Goal: Feedback & Contribution: Submit feedback/report problem

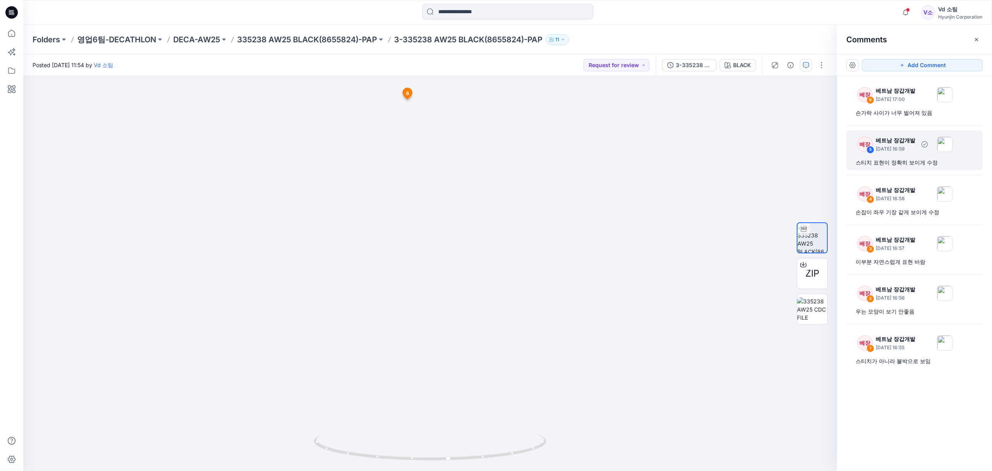
click at [907, 164] on div "스티치 표현이 정확히 보이게 수정" at bounding box center [915, 162] width 118 height 9
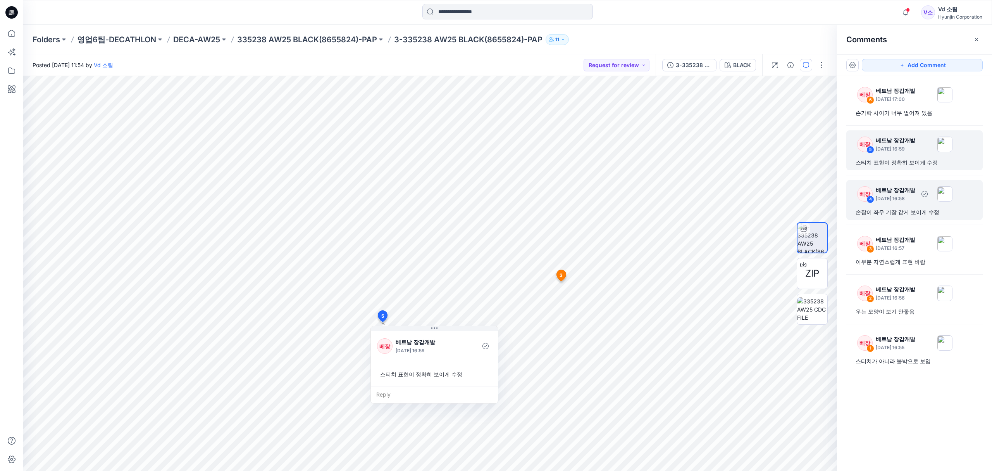
click at [904, 210] on div "손잡이 좌우 기장 같게 보이게 수정" at bounding box center [915, 211] width 118 height 9
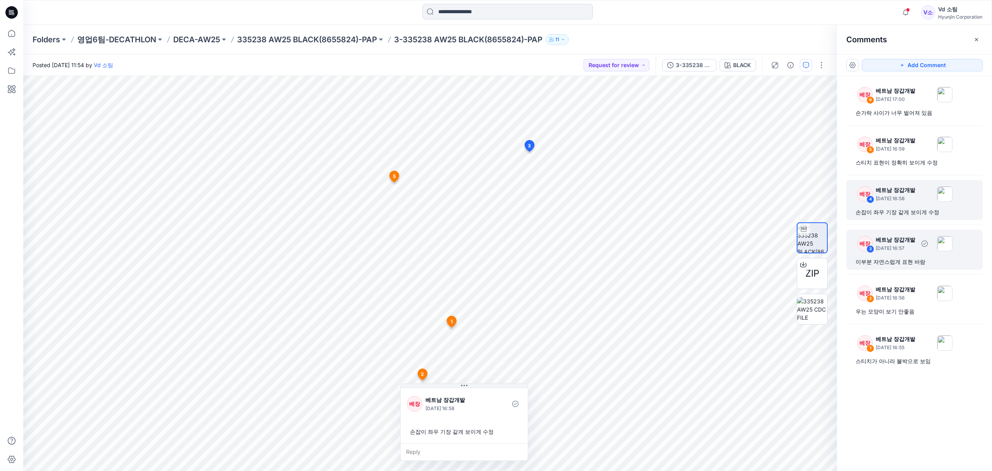
click at [906, 267] on div "베장 3 베트남 장갑개발 [DATE] 16:57 이부분 자연스럽게 표현 바람" at bounding box center [915, 249] width 136 height 40
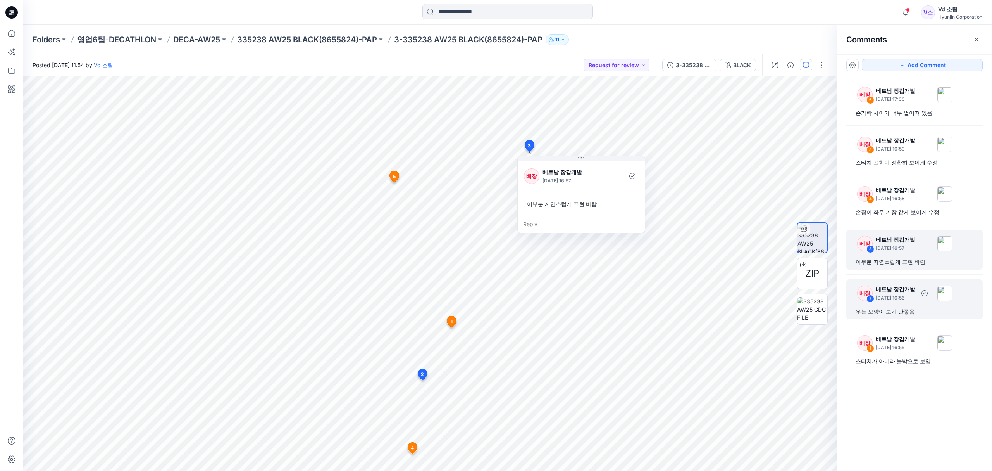
click at [900, 311] on div "우는 모양이 보기 안좋음" at bounding box center [915, 311] width 118 height 9
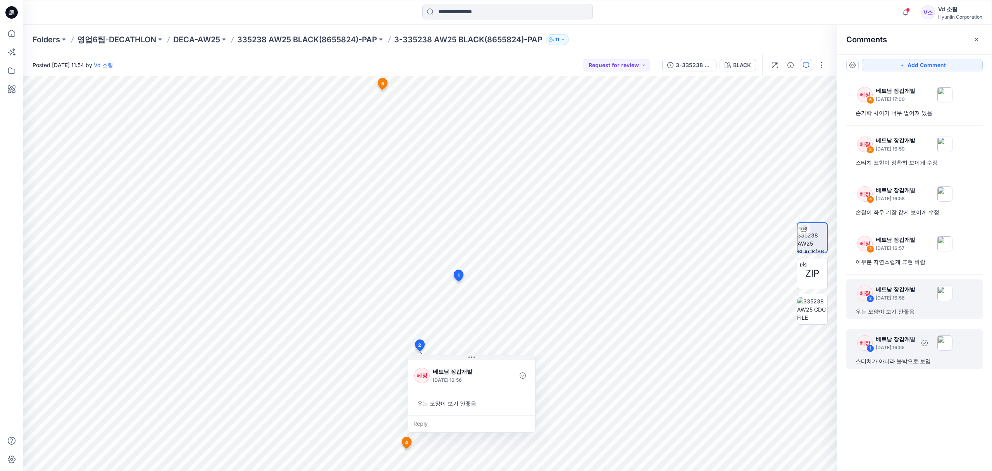
click at [895, 359] on div "스티치가 아니라 불박으로 보임" at bounding box center [915, 360] width 118 height 9
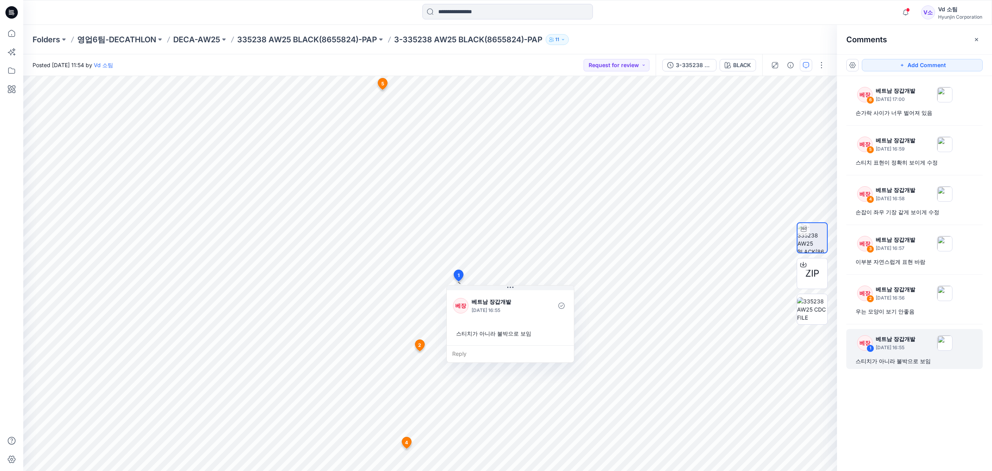
click at [919, 396] on div "베장 6 베트남 장갑개발 [DATE] 17:00 손가락 사이가 너무 벌어져 있음 베장 5 베트남 장갑개발 [DATE] 16:59 스티치 표현이…" at bounding box center [914, 259] width 155 height 366
click at [903, 108] on div "손가락 사이가 너무 벌어져 있음" at bounding box center [915, 112] width 118 height 9
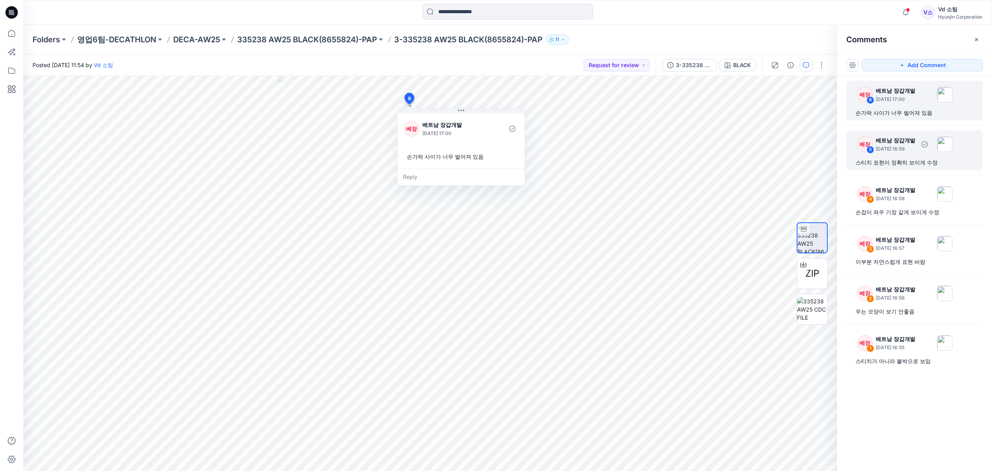
click at [897, 159] on div "스티치 표현이 정확히 보이게 수정" at bounding box center [915, 162] width 118 height 9
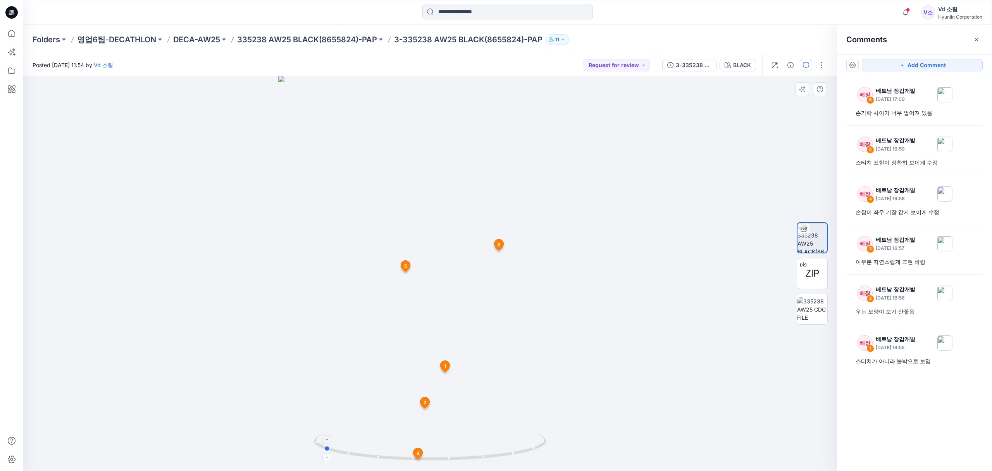
drag, startPoint x: 377, startPoint y: 456, endPoint x: 503, endPoint y: 447, distance: 126.3
click at [503, 447] on icon at bounding box center [431, 447] width 234 height 29
click at [533, 351] on div at bounding box center [430, 273] width 814 height 395
click at [913, 405] on div "베장 6 베트남 장갑개발 [DATE] 17:00 손가락 사이가 너무 벌어져 있음 베장 5 베트남 장갑개발 [DATE] 16:59 스티치 표현이…" at bounding box center [914, 259] width 155 height 366
drag, startPoint x: 367, startPoint y: 457, endPoint x: 485, endPoint y: 443, distance: 117.9
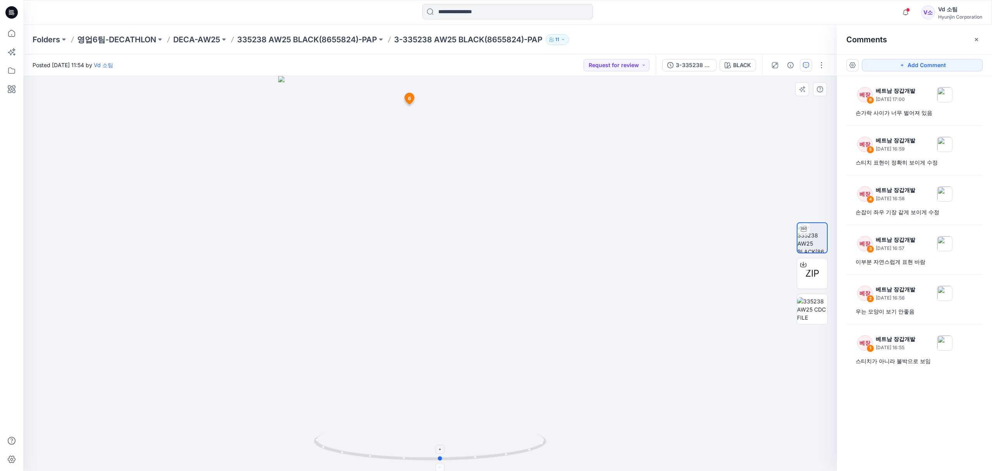
click at [485, 443] on icon at bounding box center [431, 447] width 234 height 29
click at [915, 417] on div "베장 6 베트남 장갑개발 [DATE] 17:00 손가락 사이가 너무 벌어져 있음 베장 5 베트남 장갑개발 [DATE] 16:59 스티치 표현이…" at bounding box center [914, 259] width 155 height 366
